Goal: Use online tool/utility: Utilize a website feature to perform a specific function

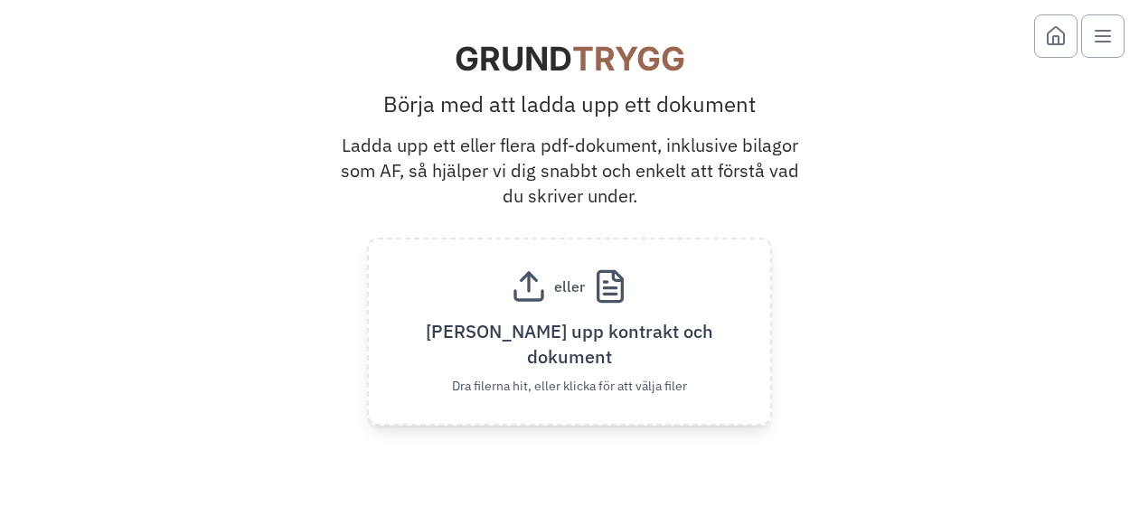
click at [1103, 42] on line "Open menu" at bounding box center [1102, 42] width 14 height 0
click at [873, 52] on div at bounding box center [569, 35] width 1110 height 43
click at [557, 297] on span "eller" at bounding box center [569, 287] width 45 height 22
click at [0, 0] on input "eller [PERSON_NAME] upp kontrakt och dokument Dra [PERSON_NAME] hit, eller klic…" at bounding box center [0, 0] width 0 height 0
click at [542, 300] on icon "Grundtrygg" at bounding box center [528, 295] width 27 height 9
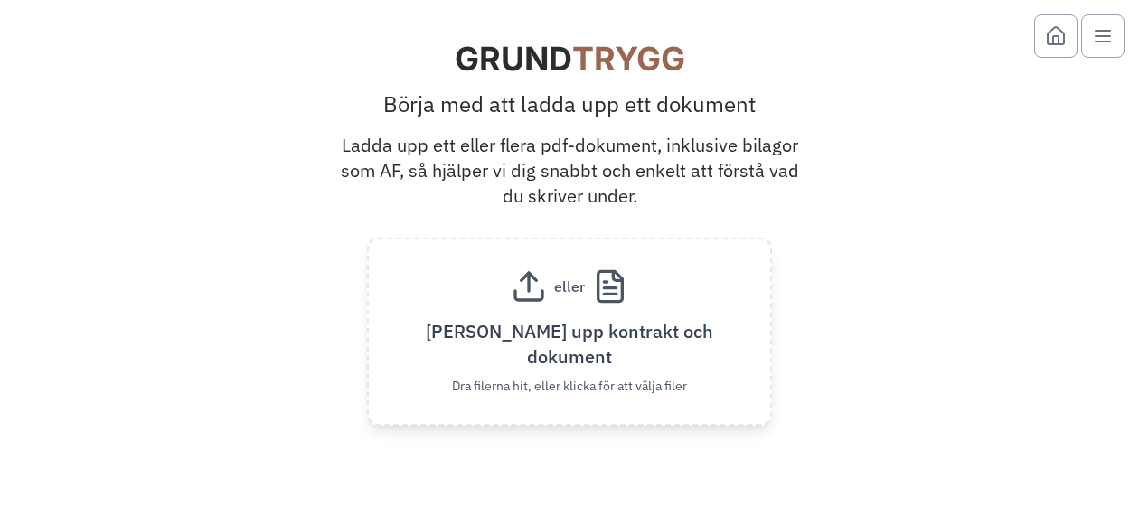
click at [0, 0] on input "eller [PERSON_NAME] upp kontrakt och dokument Dra [PERSON_NAME] hit, eller klic…" at bounding box center [0, 0] width 0 height 0
click at [516, 300] on icon "Grundtrygg" at bounding box center [528, 295] width 27 height 9
click at [0, 0] on input "eller [PERSON_NAME] upp kontrakt och dokument Dra [PERSON_NAME] hit, eller klic…" at bounding box center [0, 0] width 0 height 0
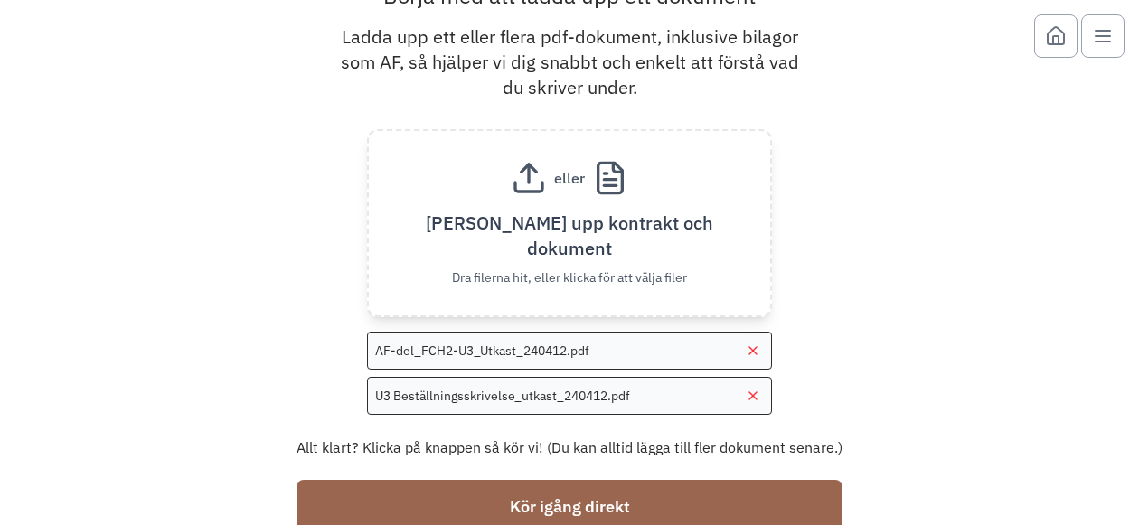
click at [679, 495] on button "Kör igång direkt" at bounding box center [569, 507] width 546 height 54
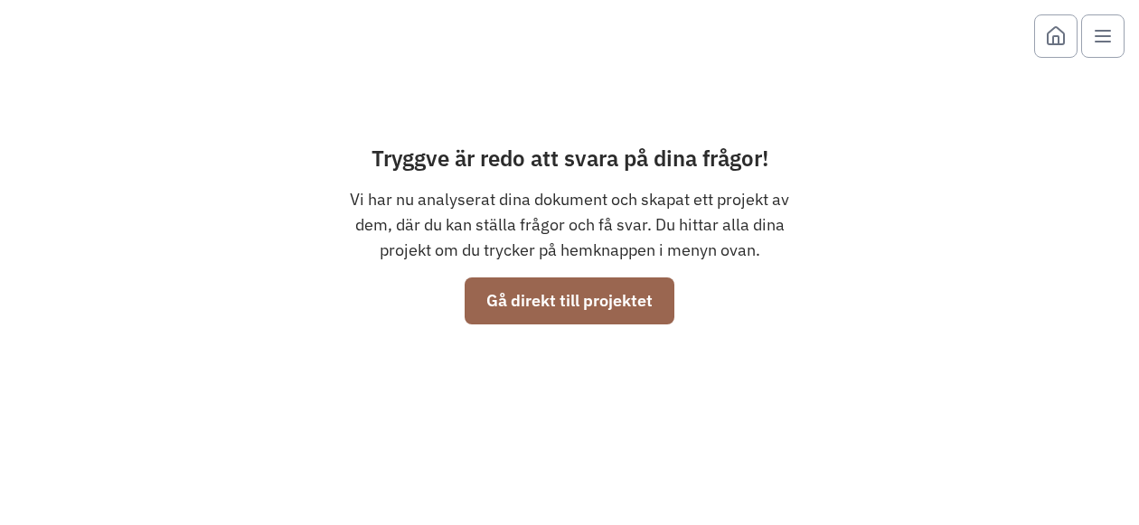
click at [562, 314] on button "Gå direkt till projektet" at bounding box center [569, 300] width 210 height 47
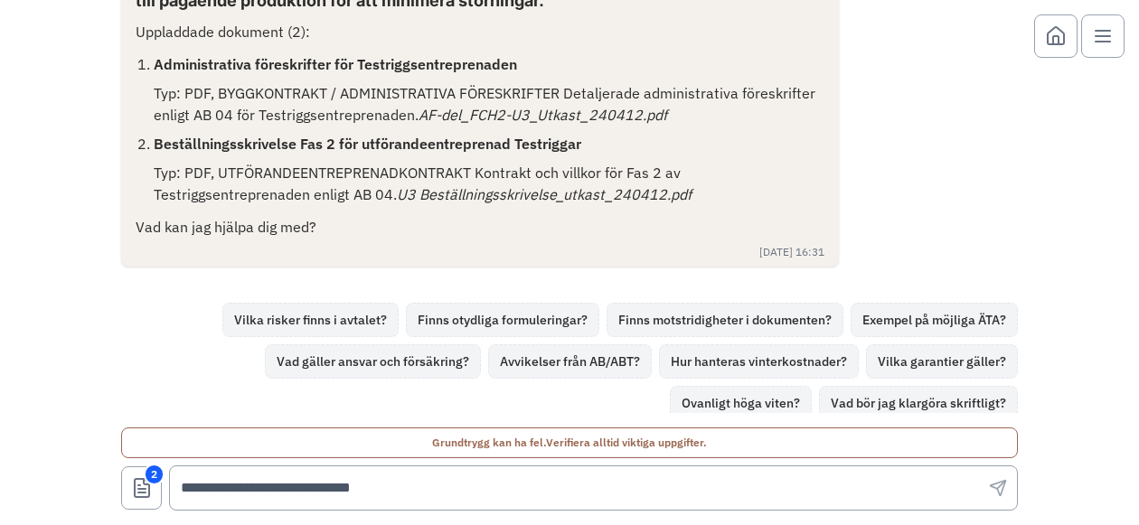
scroll to position [135, 0]
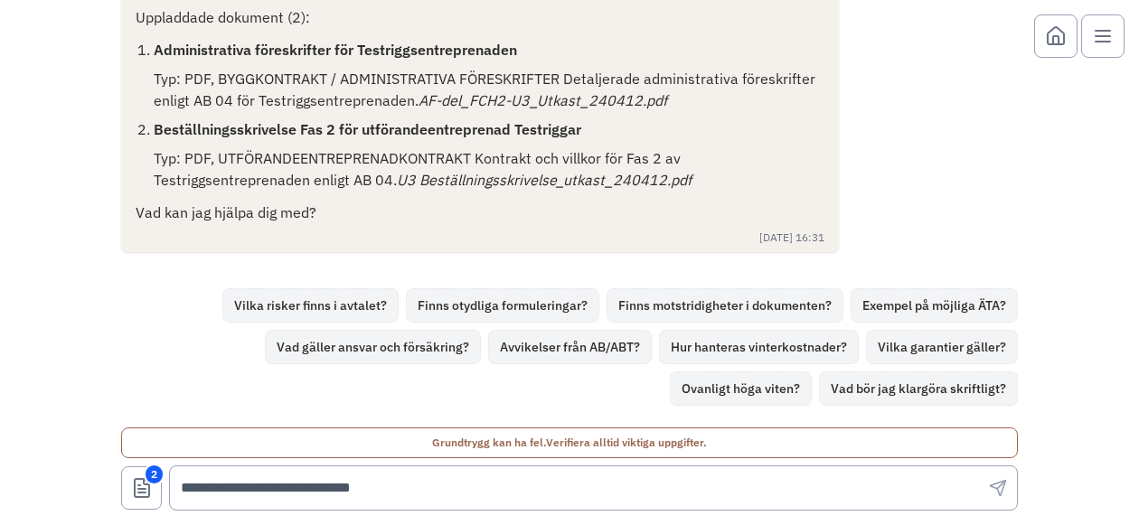
click at [274, 301] on button "Vilka risker finns i avtalet?" at bounding box center [310, 305] width 176 height 34
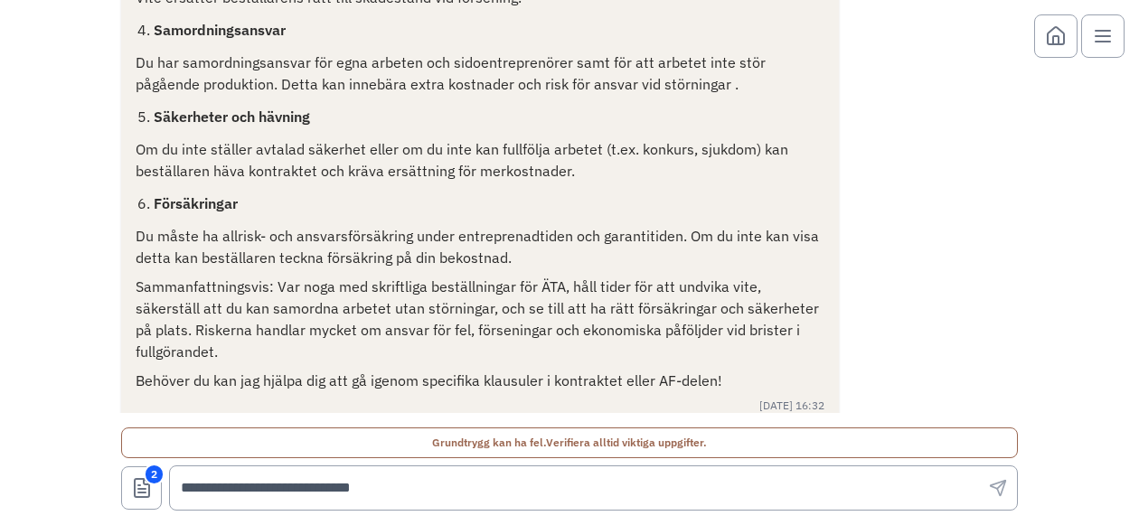
scroll to position [951, 0]
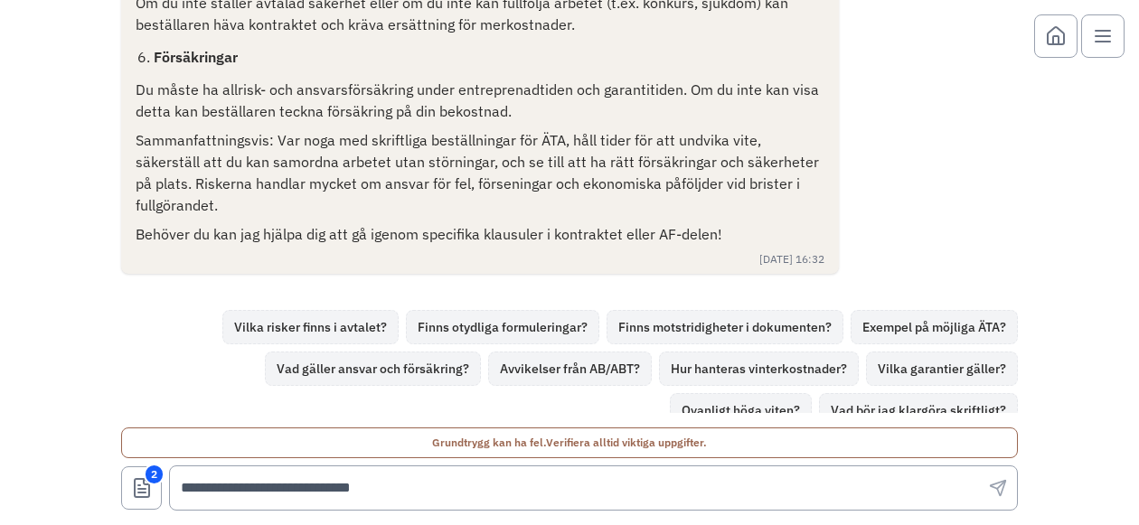
click at [539, 310] on button "Finns otydliga formuleringar?" at bounding box center [502, 327] width 193 height 34
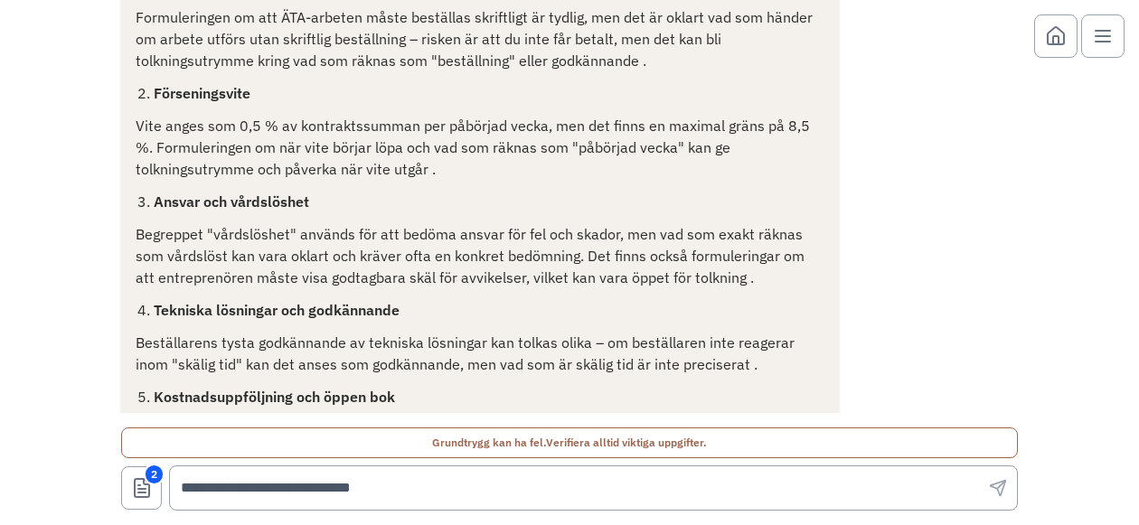
scroll to position [1768, 0]
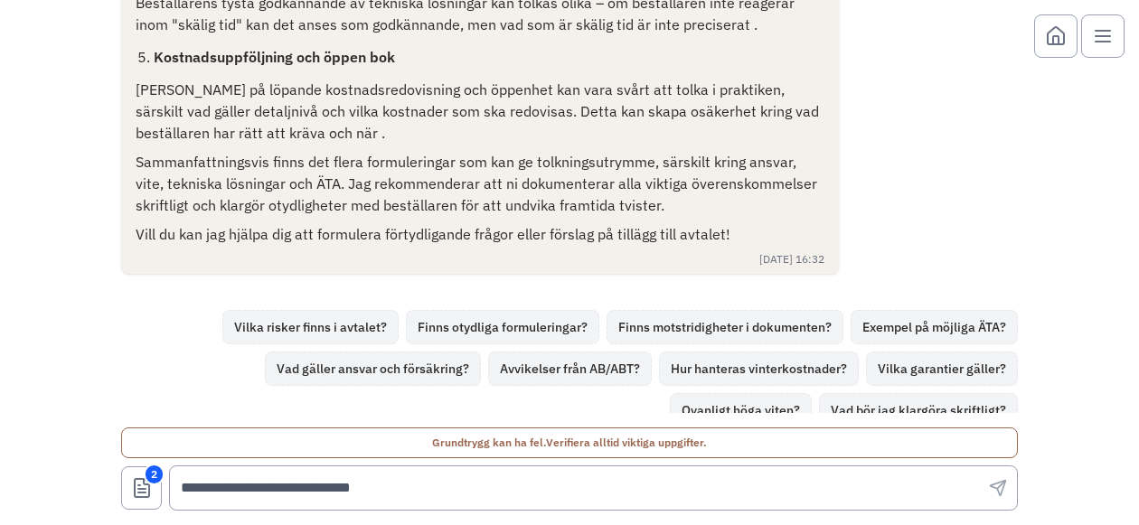
click at [706, 393] on button "Ovanligt höga viten?" at bounding box center [741, 410] width 142 height 34
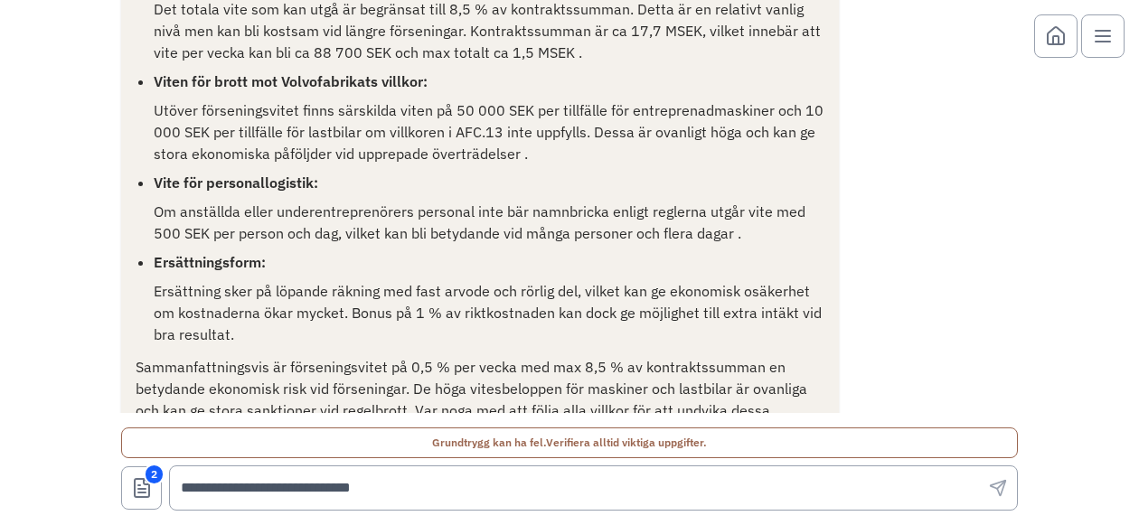
scroll to position [2477, 0]
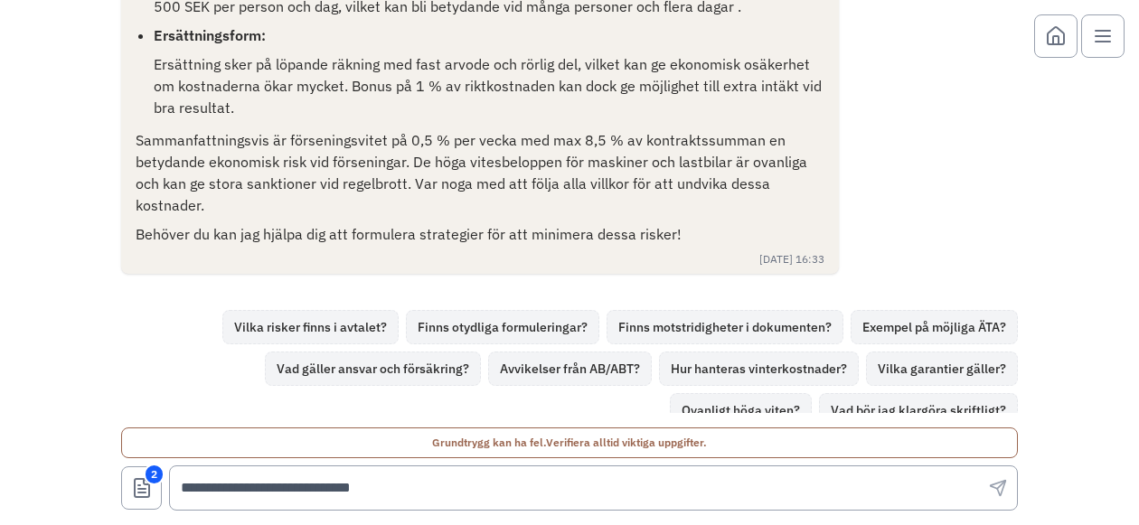
click at [725, 351] on button "Hur hanteras vinterkostnader?" at bounding box center [759, 368] width 200 height 34
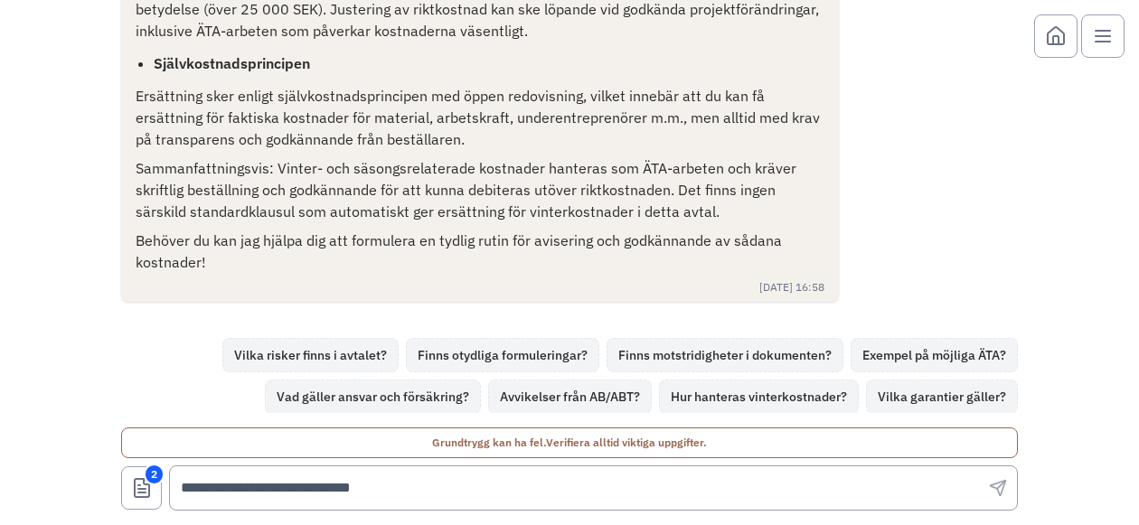
scroll to position [3163, 0]
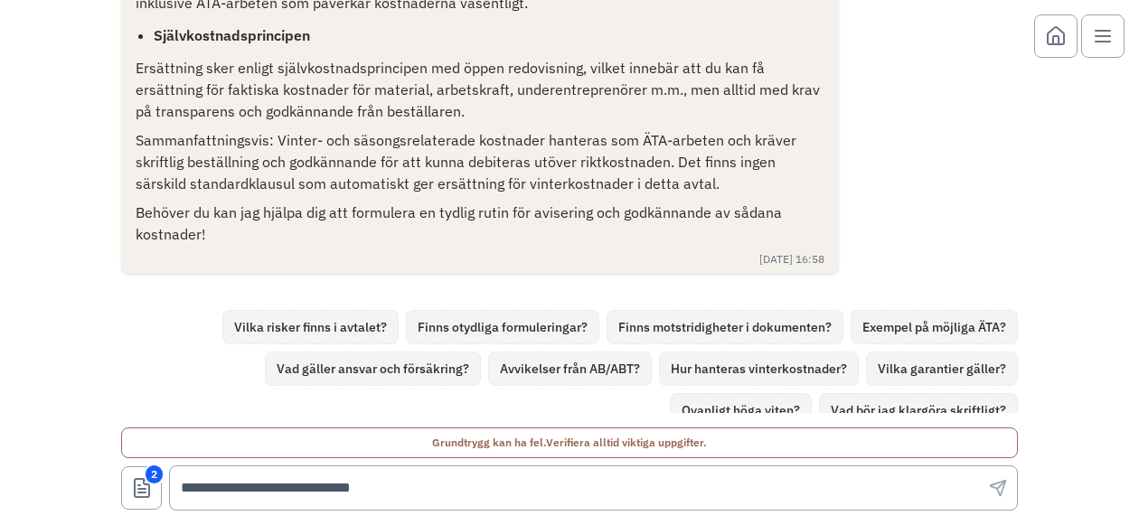
click at [921, 393] on button "Vad bör jag klargöra skriftligt?" at bounding box center [918, 410] width 199 height 34
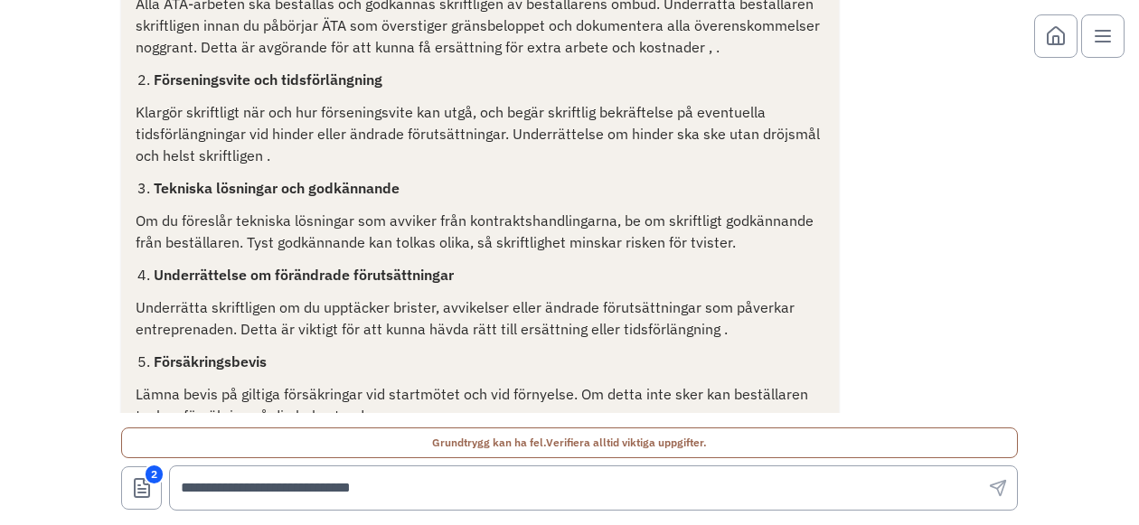
scroll to position [3937, 0]
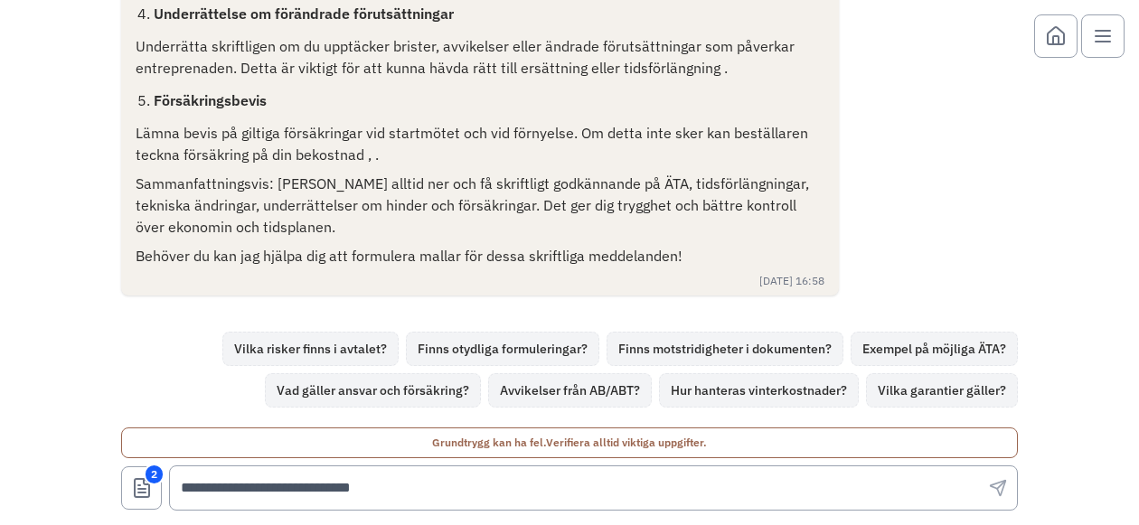
click at [560, 373] on button "Avvikelser från AB/ABT?" at bounding box center [570, 390] width 164 height 34
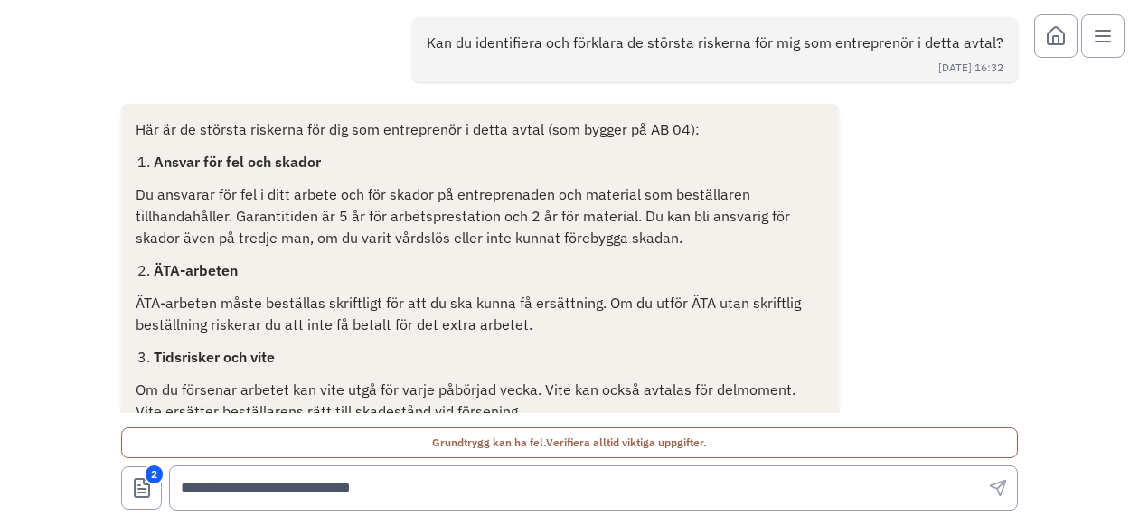
scroll to position [0, 0]
